Goal: Find contact information: Find contact information

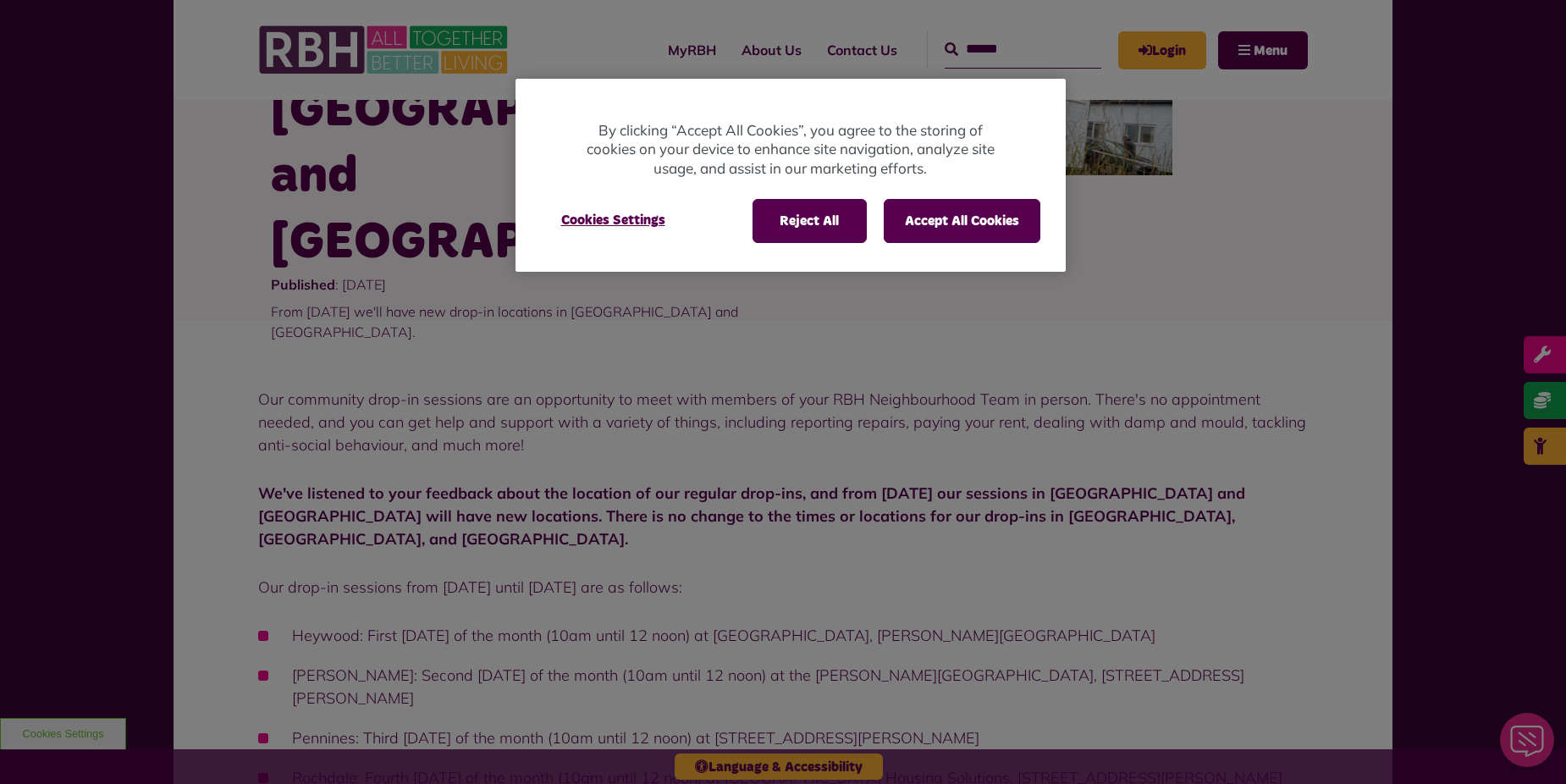
scroll to position [423, 0]
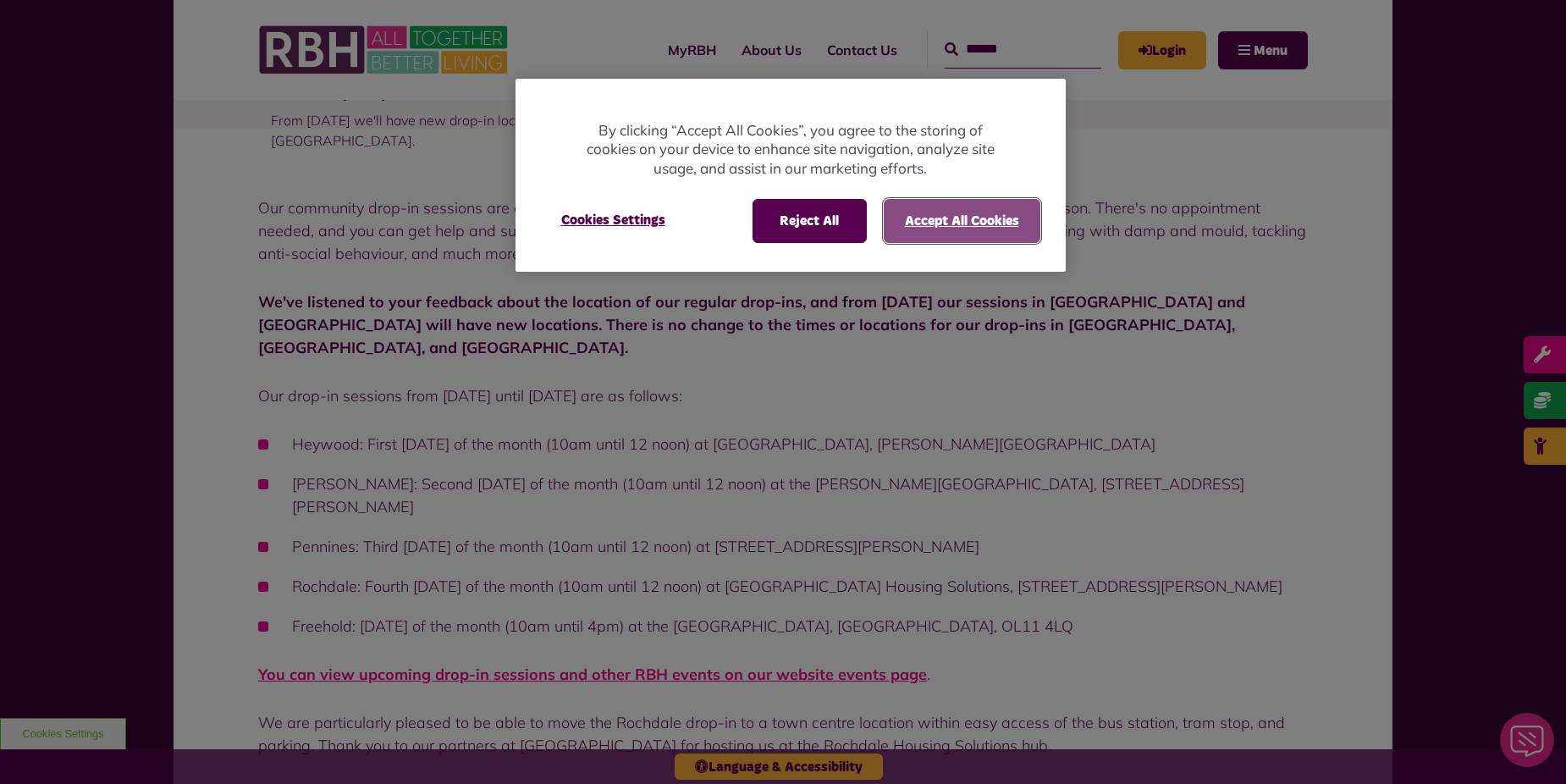
click at [894, 215] on button "Accept All Cookies" at bounding box center [962, 221] width 157 height 44
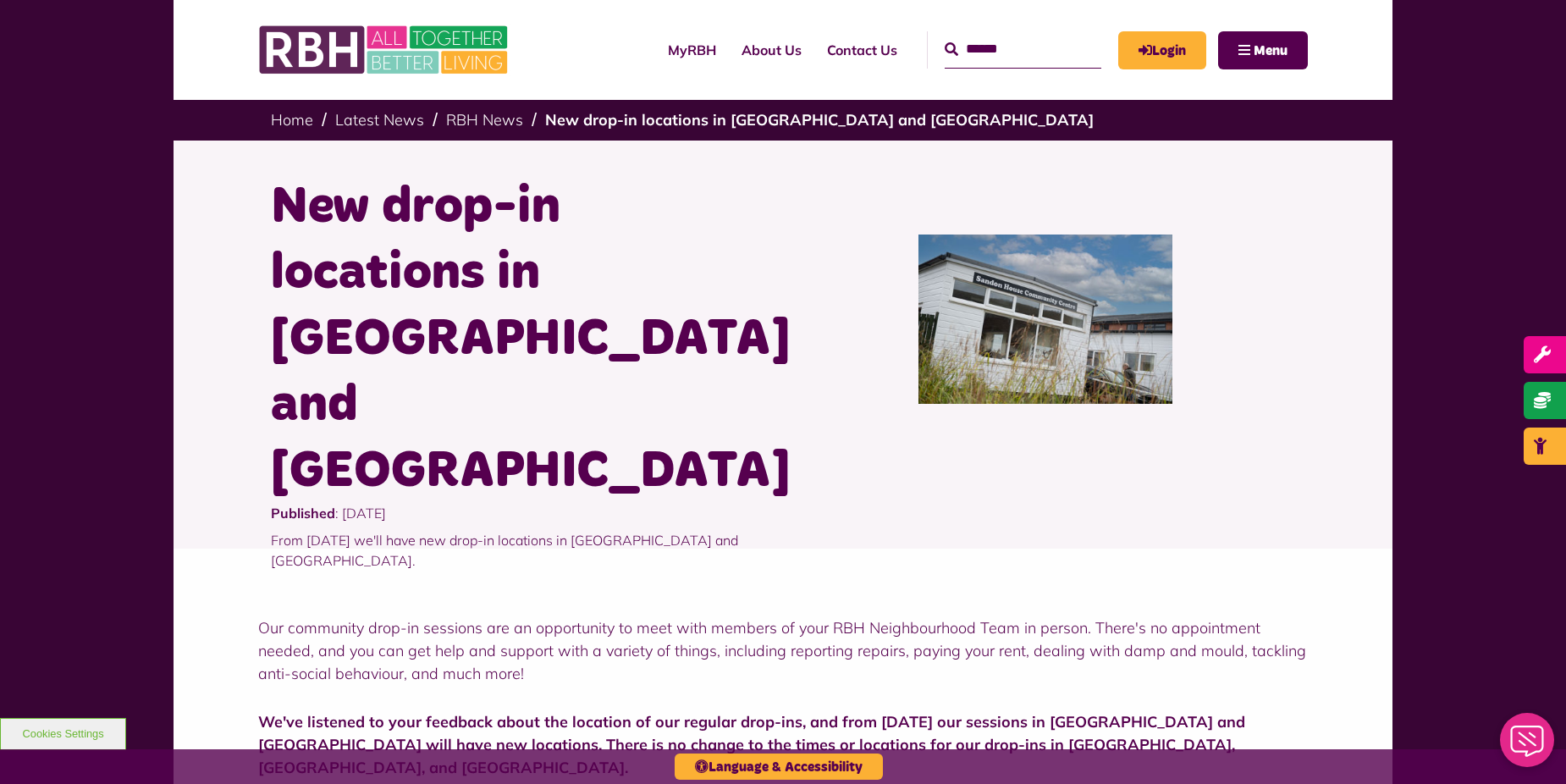
scroll to position [0, 0]
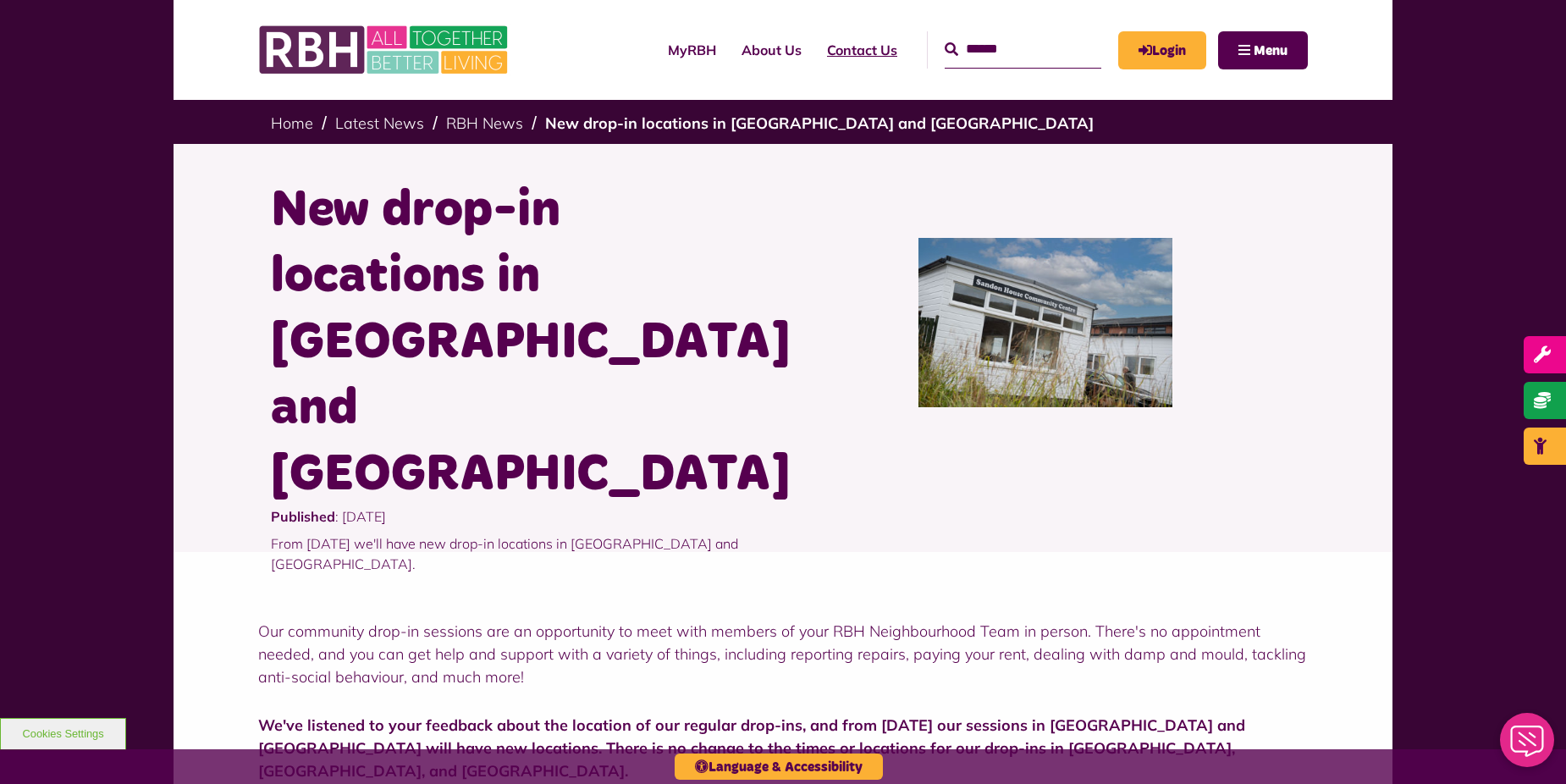
click at [843, 51] on link "Contact Us" at bounding box center [863, 50] width 96 height 45
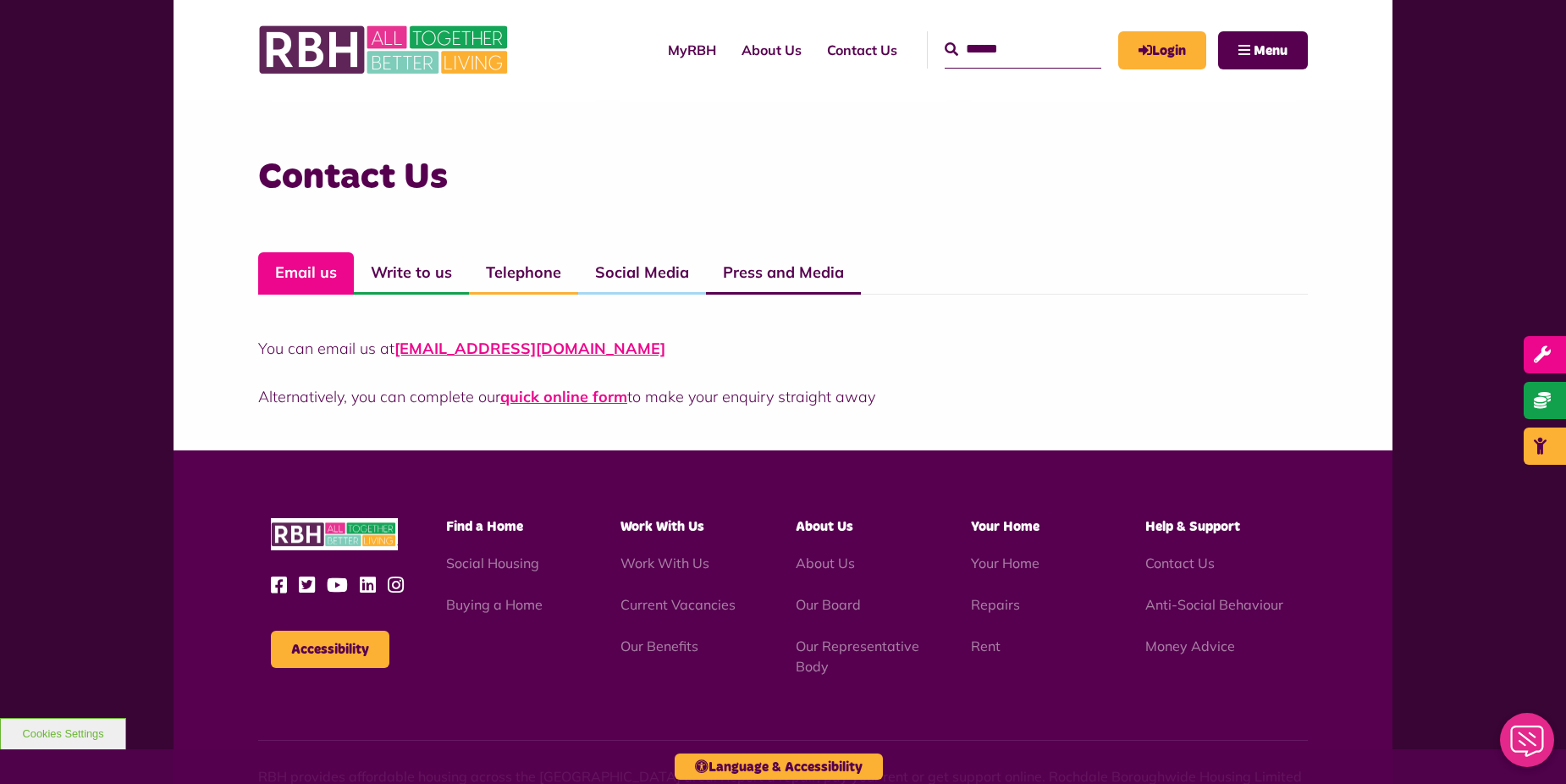
scroll to position [1185, 0]
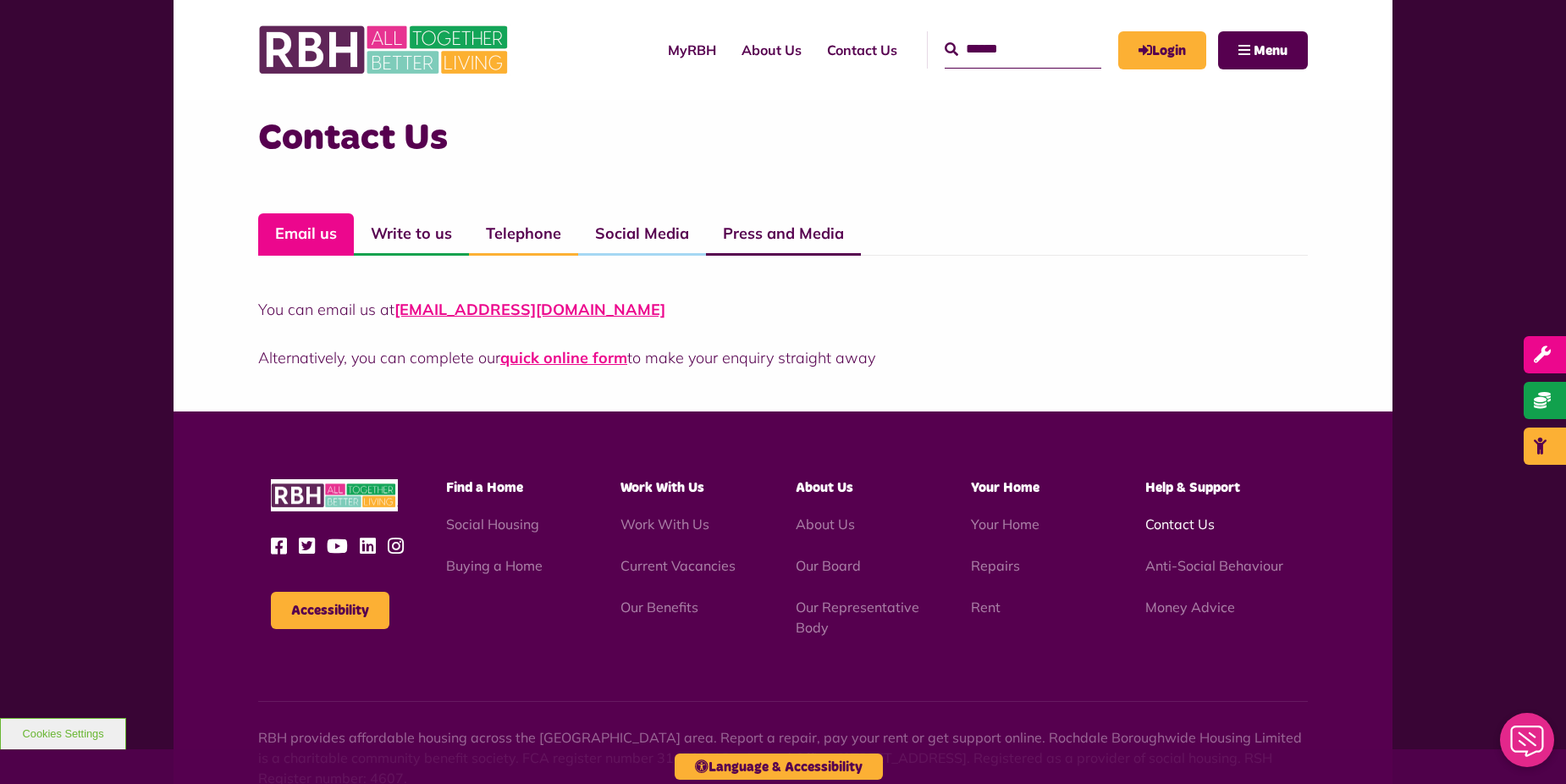
click at [1212, 521] on link "Contact Us" at bounding box center [1180, 523] width 70 height 17
